Goal: Navigation & Orientation: Understand site structure

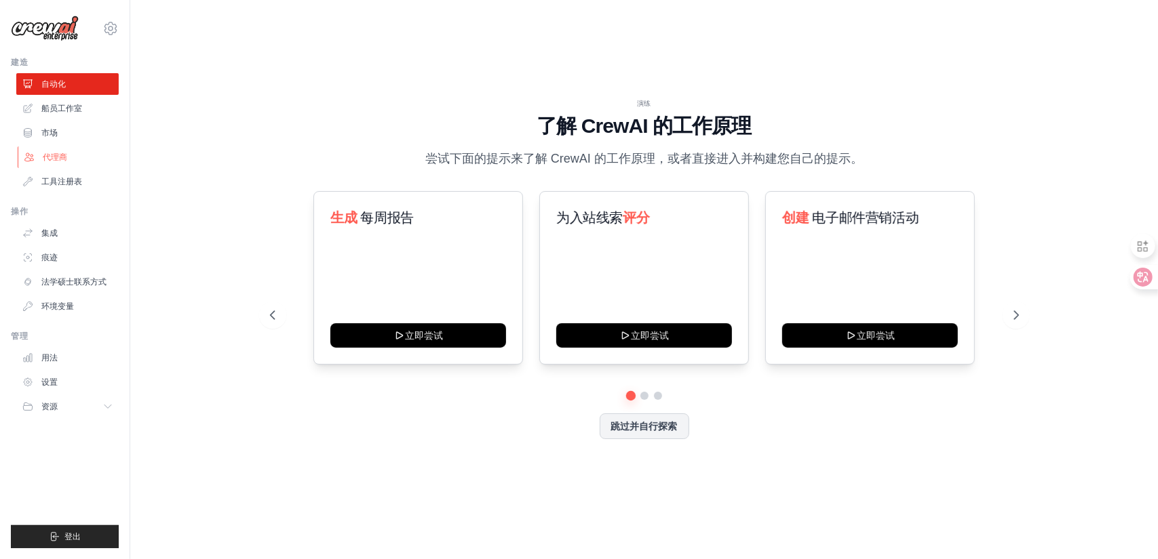
click at [53, 153] on font "代理商" at bounding box center [55, 157] width 24 height 9
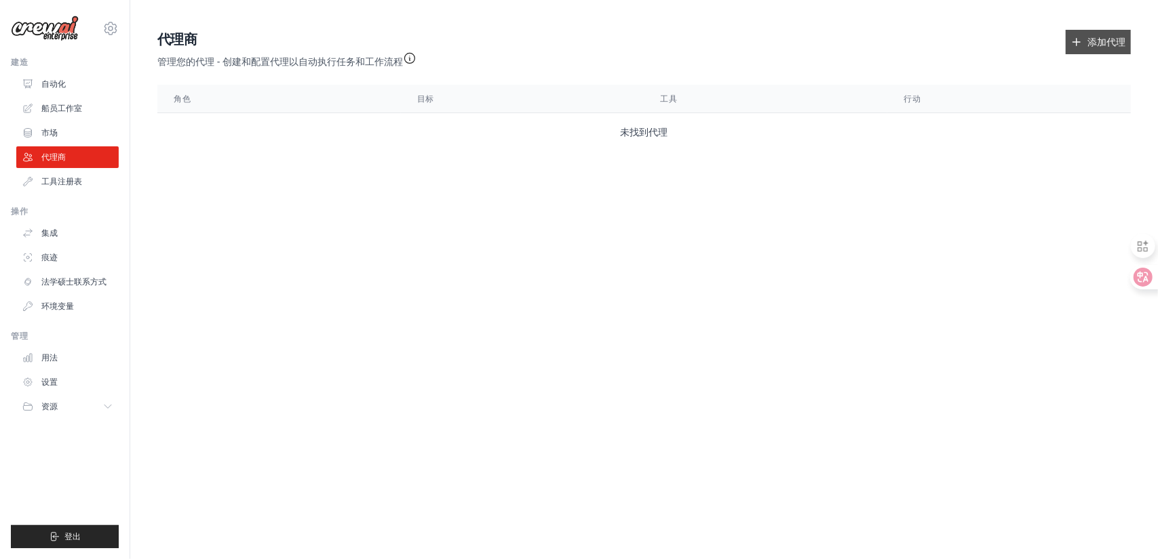
click at [1111, 48] on link "添加代理" at bounding box center [1097, 42] width 65 height 24
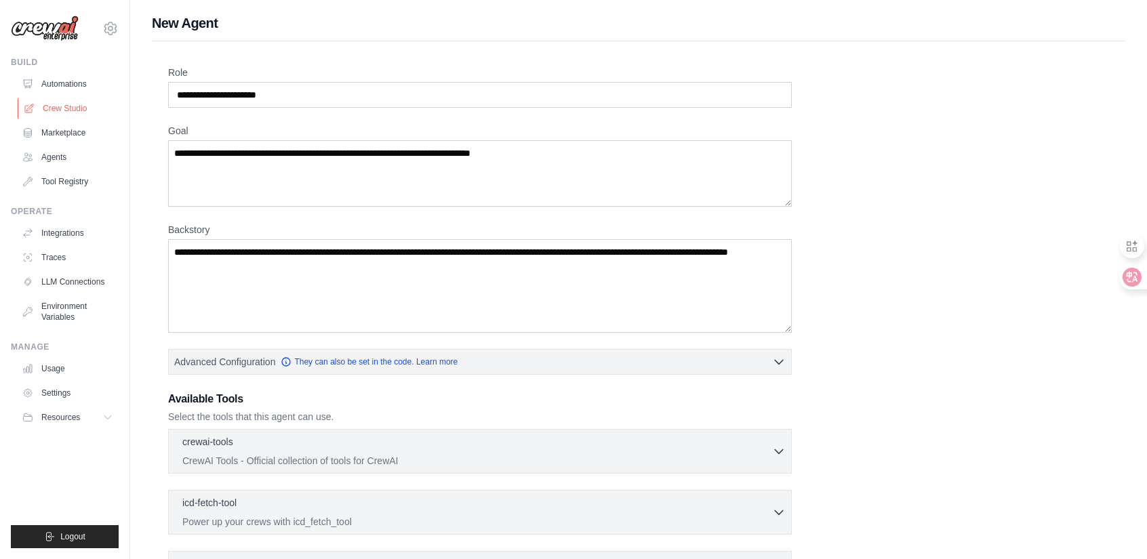
click at [75, 111] on link "Crew Studio" at bounding box center [69, 109] width 102 height 22
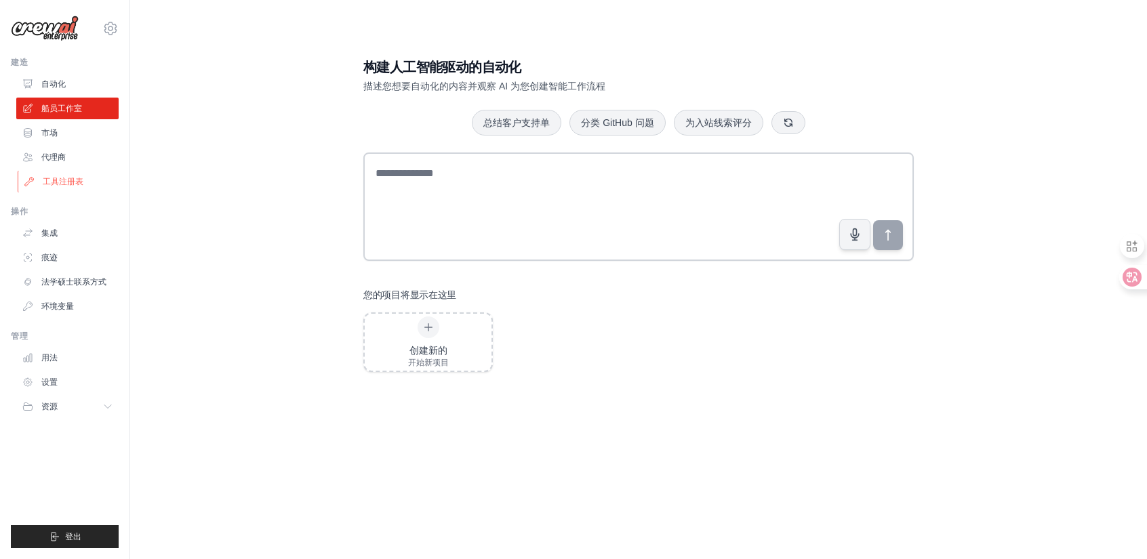
click at [52, 186] on font "工具注册表" at bounding box center [63, 181] width 41 height 9
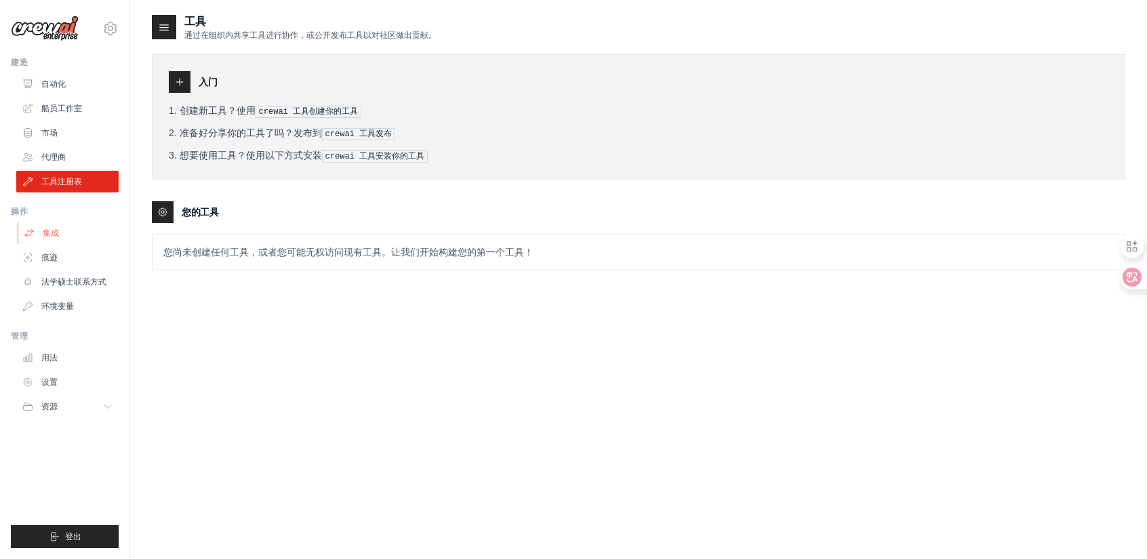
click at [49, 231] on font "集成" at bounding box center [51, 233] width 16 height 9
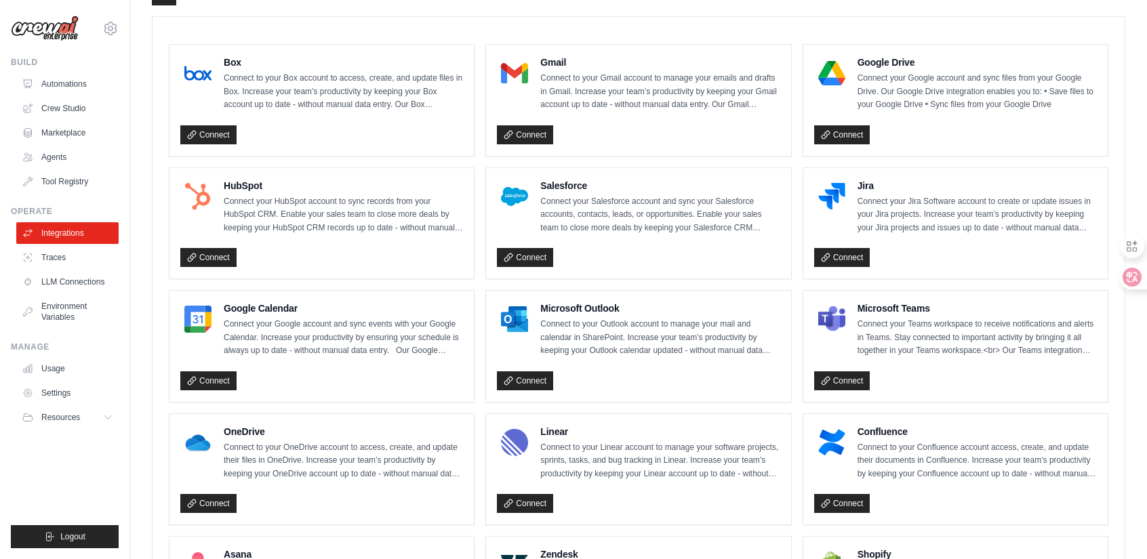
scroll to position [136, 0]
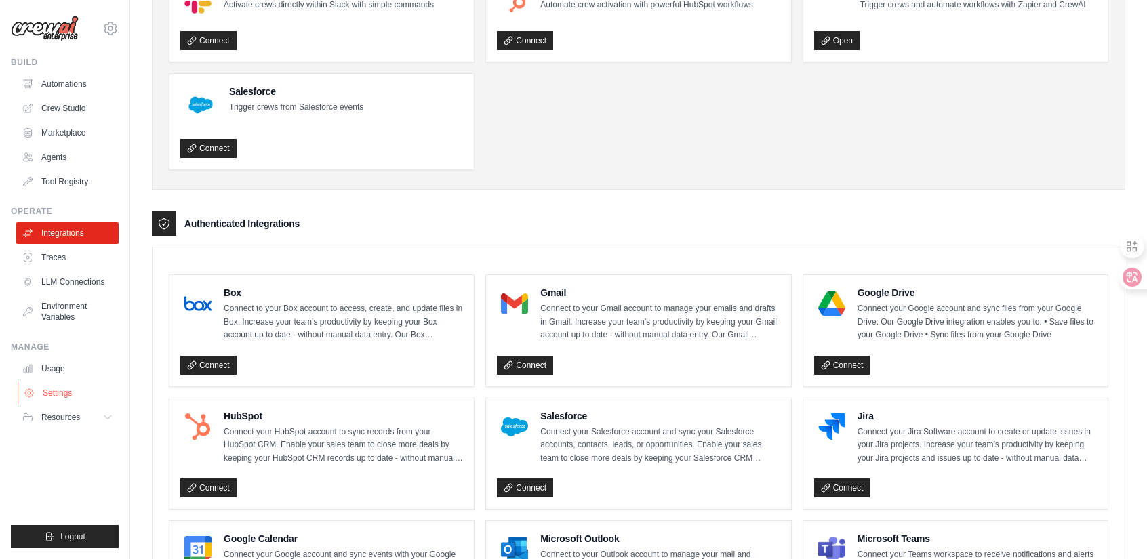
click at [60, 393] on link "Settings" at bounding box center [69, 393] width 102 height 22
